Goal: Task Accomplishment & Management: Complete application form

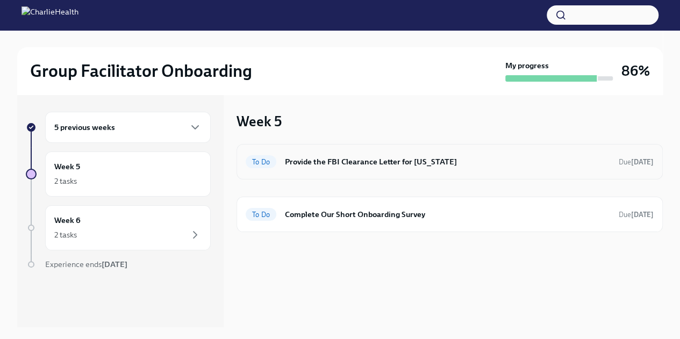
click at [419, 169] on div "To Do Provide the FBI Clearance Letter for [US_STATE] Due [DATE]" at bounding box center [450, 161] width 408 height 17
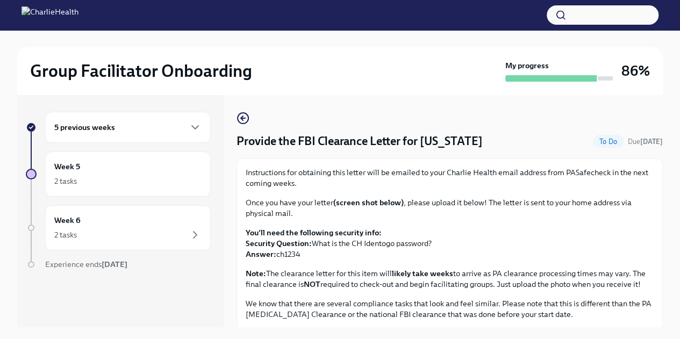
scroll to position [39, 0]
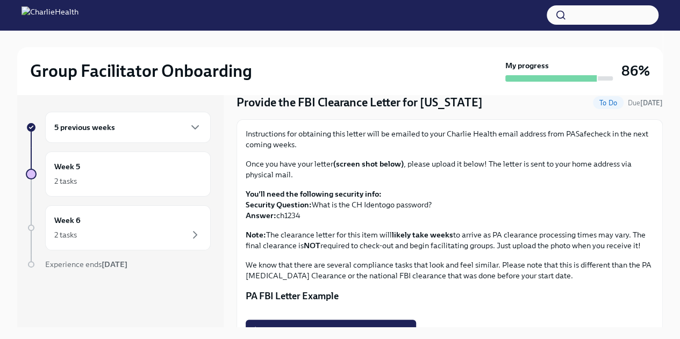
drag, startPoint x: 305, startPoint y: 215, endPoint x: 276, endPoint y: 217, distance: 29.1
click at [276, 217] on p "You'll need the following security info: Security Question: What is the CH Iden…" at bounding box center [450, 205] width 408 height 32
copy p "ch1234"
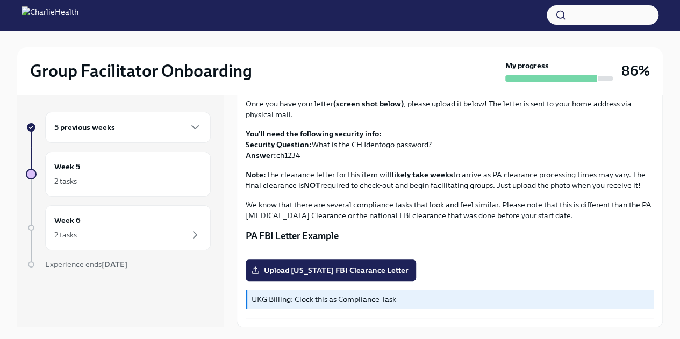
scroll to position [232, 0]
click at [332, 278] on label "Upload [US_STATE] FBI Clearance Letter" at bounding box center [331, 271] width 170 height 22
click at [0, 0] on input "Upload [US_STATE] FBI Clearance Letter" at bounding box center [0, 0] width 0 height 0
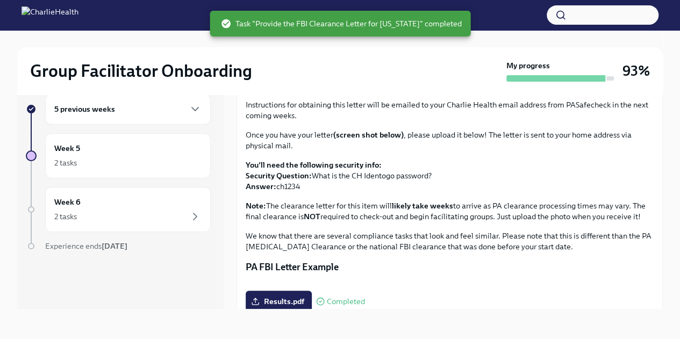
scroll to position [0, 0]
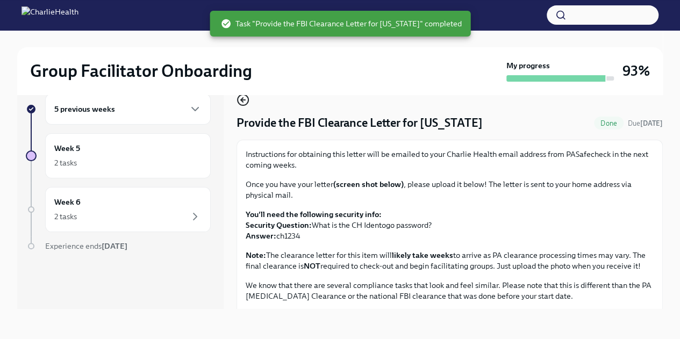
click at [243, 102] on icon "button" at bounding box center [242, 100] width 2 height 4
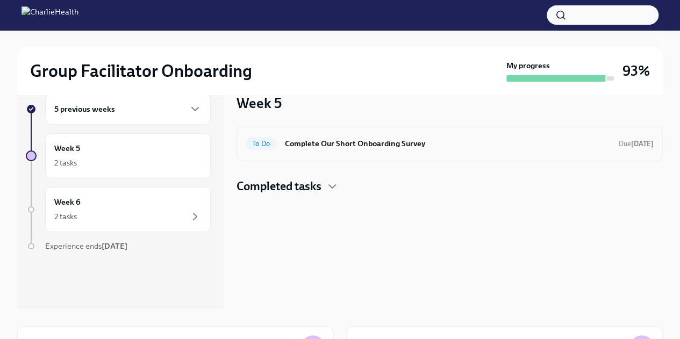
click at [352, 153] on div "To Do Complete Our Short Onboarding Survey Due [DATE]" at bounding box center [450, 143] width 426 height 35
click at [378, 145] on h6 "Complete Our Short Onboarding Survey" at bounding box center [447, 144] width 325 height 12
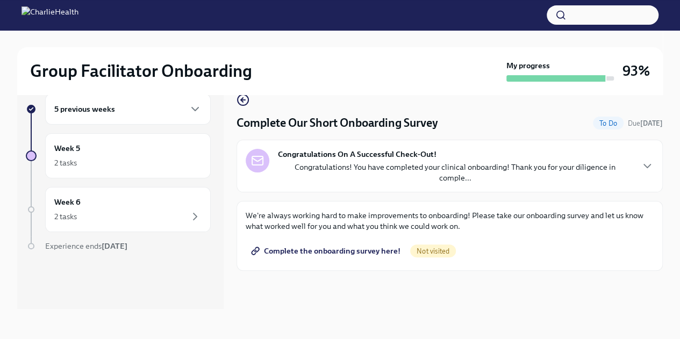
click at [337, 246] on span "Complete the onboarding survey here!" at bounding box center [326, 251] width 147 height 11
